Goal: Task Accomplishment & Management: Manage account settings

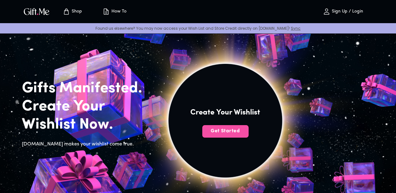
click at [248, 135] on span "Get Started" at bounding box center [225, 131] width 46 height 7
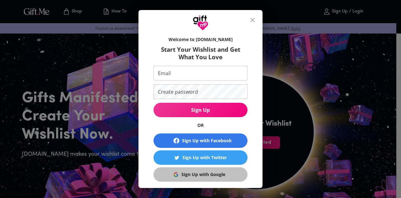
click at [210, 173] on div "Sign Up with Google" at bounding box center [203, 174] width 44 height 7
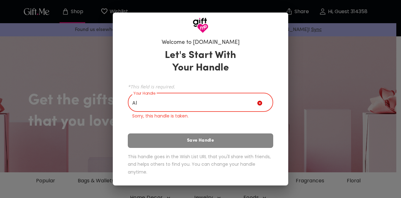
type input "A"
type input "a"
type input "n"
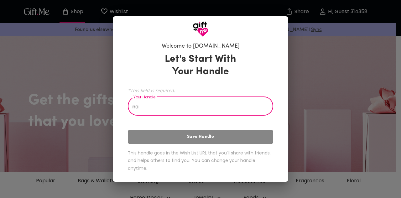
type input "n"
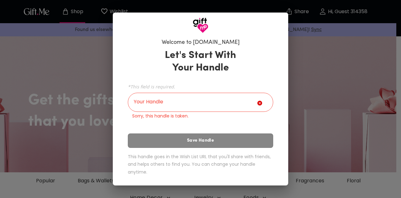
click at [197, 158] on h6 "This handle goes in the Wish List URL that you'll share with friends, and helps…" at bounding box center [200, 164] width 145 height 23
click at [202, 96] on input "Your Handle" at bounding box center [192, 103] width 129 height 18
type input "n"
type input "a"
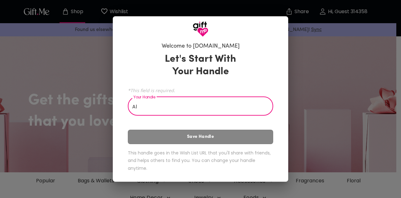
type input "A"
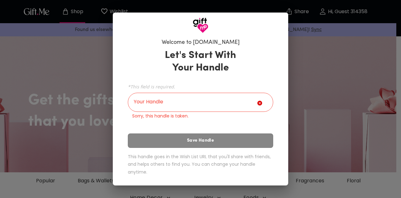
click at [309, 85] on div "Welcome to [DOMAIN_NAME] Let's Start With Your Handle *This field is required. …" at bounding box center [200, 99] width 401 height 198
click at [222, 107] on input "Your Handle" at bounding box center [192, 103] width 129 height 18
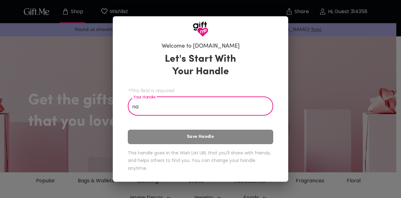
type input "n"
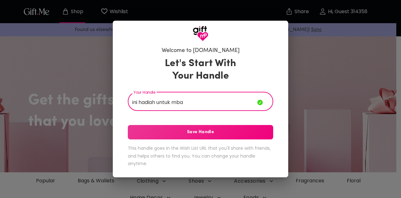
type input "ini hadiah untuk mba"
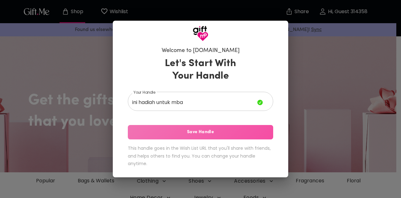
click at [208, 131] on span "Save Handle" at bounding box center [200, 132] width 145 height 7
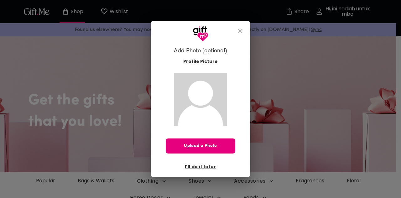
click at [234, 33] on button "close" at bounding box center [240, 30] width 15 height 15
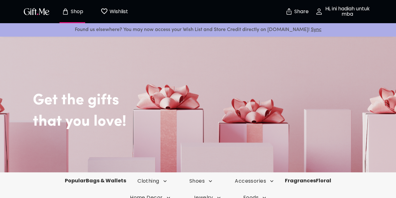
scroll to position [120, 0]
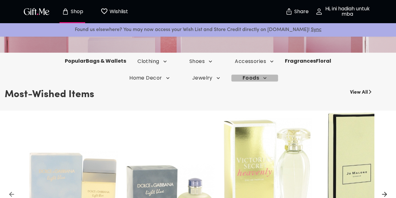
click at [267, 78] on button "Foods" at bounding box center [254, 77] width 47 height 7
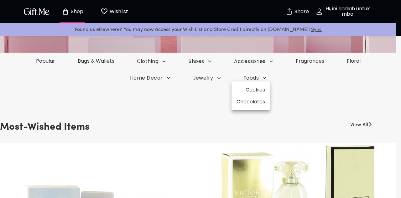
click at [79, 117] on div at bounding box center [200, 99] width 401 height 198
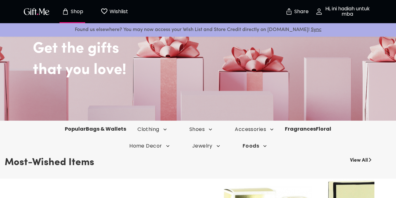
scroll to position [0, 0]
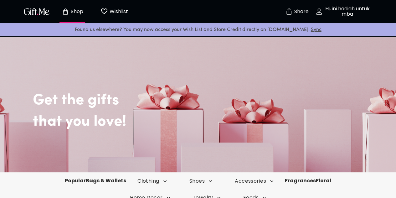
click at [319, 15] on icon "button" at bounding box center [319, 12] width 8 height 8
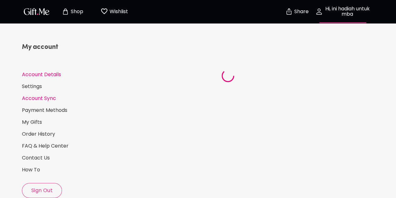
select select "US"
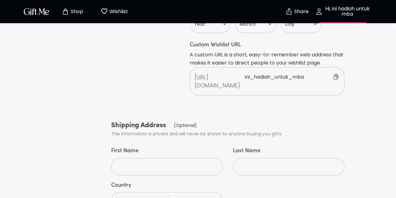
scroll to position [220, 0]
drag, startPoint x: 298, startPoint y: 46, endPoint x: 297, endPoint y: 36, distance: 10.0
click at [297, 41] on div "Custom Wishlist URL A custom URL is a short, easy-to-remember web address that …" at bounding box center [267, 68] width 155 height 54
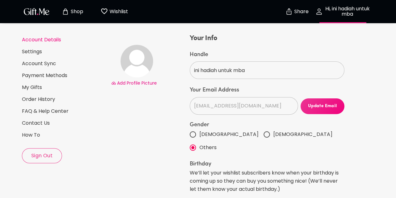
scroll to position [35, 0]
click at [49, 150] on button "Sign Out" at bounding box center [42, 155] width 40 height 15
